Goal: Find specific page/section: Find specific page/section

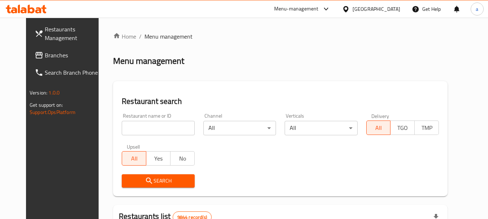
click at [387, 8] on div "[GEOGRAPHIC_DATA]" at bounding box center [376, 9] width 48 height 8
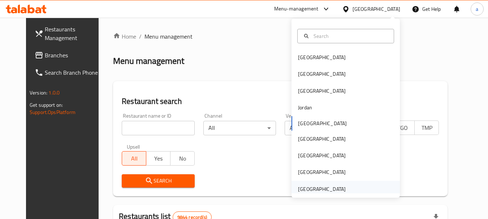
click at [322, 187] on div "[GEOGRAPHIC_DATA]" at bounding box center [322, 189] width 48 height 8
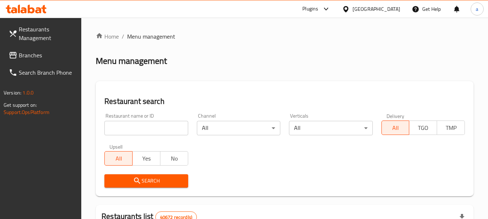
click at [31, 56] on span "Branches" at bounding box center [47, 55] width 57 height 9
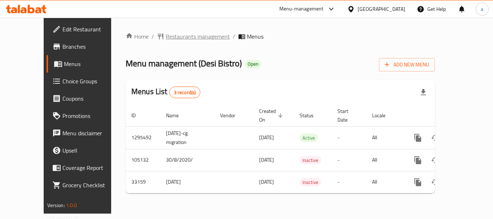
click at [166, 34] on span "Restaurants management" at bounding box center [198, 36] width 64 height 9
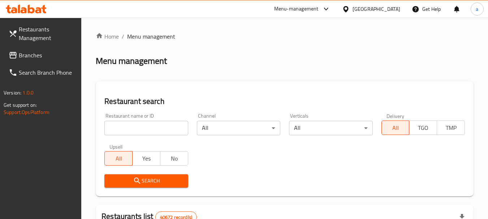
click at [152, 127] on input "search" at bounding box center [145, 128] width 83 height 14
paste input "3020"
type input "3020"
click at [138, 178] on icon "submit" at bounding box center [137, 180] width 9 height 9
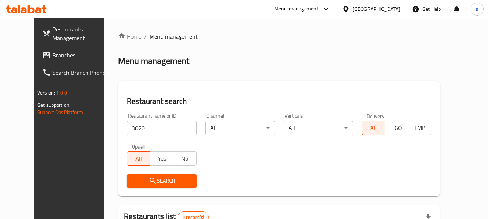
scroll to position [97, 0]
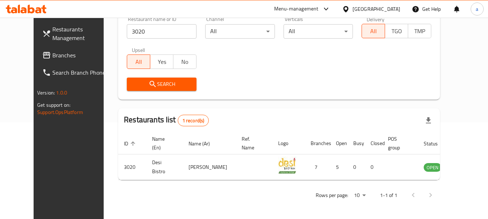
click at [364, 8] on div "[GEOGRAPHIC_DATA]" at bounding box center [376, 9] width 48 height 8
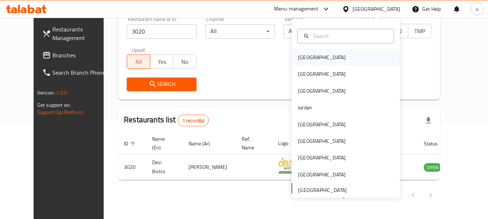
click at [314, 57] on div "[GEOGRAPHIC_DATA]" at bounding box center [321, 57] width 59 height 17
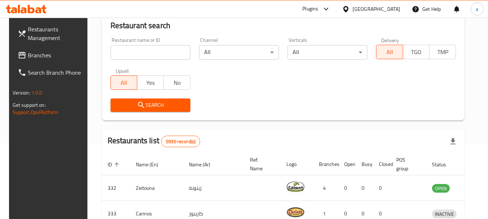
scroll to position [97, 0]
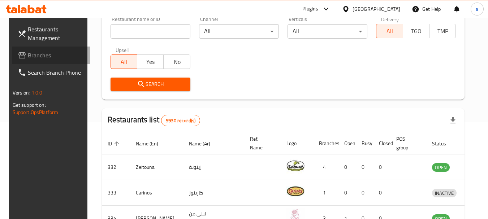
click at [30, 55] on span "Branches" at bounding box center [56, 55] width 57 height 9
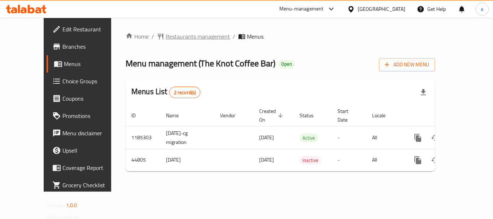
click at [168, 37] on span "Restaurants management" at bounding box center [198, 36] width 64 height 9
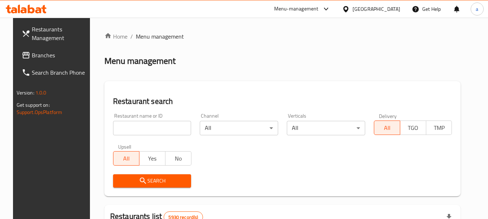
click at [149, 127] on input "search" at bounding box center [152, 128] width 78 height 14
paste input "23038"
type input "23038"
click at [139, 182] on icon "submit" at bounding box center [143, 180] width 9 height 9
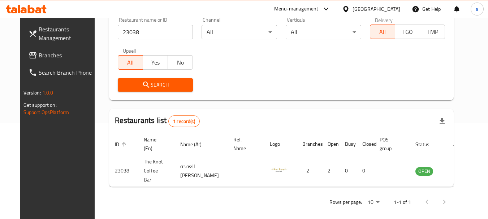
scroll to position [97, 0]
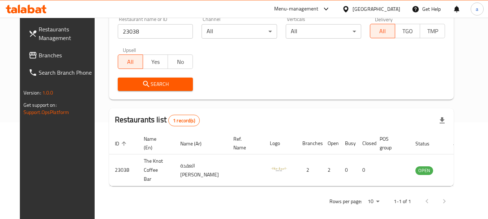
click at [389, 5] on div "[GEOGRAPHIC_DATA]" at bounding box center [376, 9] width 48 height 8
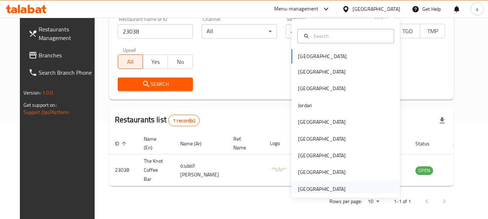
click at [311, 187] on div "[GEOGRAPHIC_DATA]" at bounding box center [322, 189] width 48 height 8
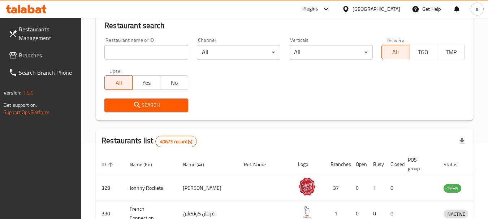
scroll to position [97, 0]
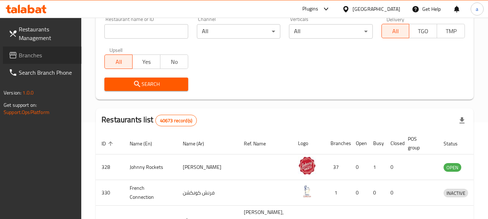
click at [43, 55] on span "Branches" at bounding box center [47, 55] width 57 height 9
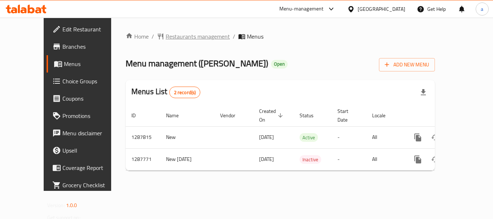
click at [174, 39] on span "Restaurants management" at bounding box center [198, 36] width 64 height 9
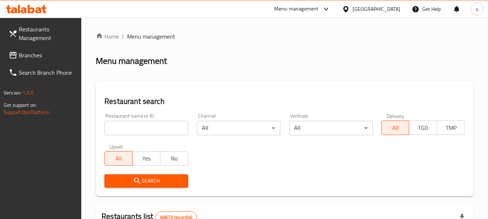
click at [161, 130] on input "search" at bounding box center [145, 128] width 83 height 14
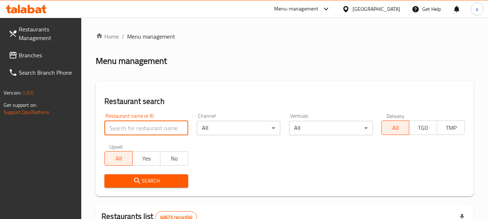
paste input "696852"
type input "696852"
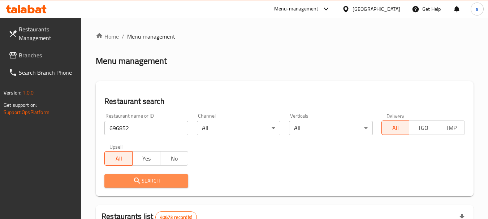
click at [151, 181] on span "Search" at bounding box center [146, 180] width 72 height 9
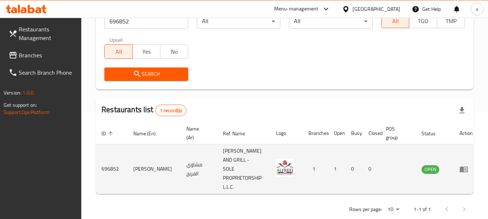
scroll to position [112, 0]
